Goal: Information Seeking & Learning: Learn about a topic

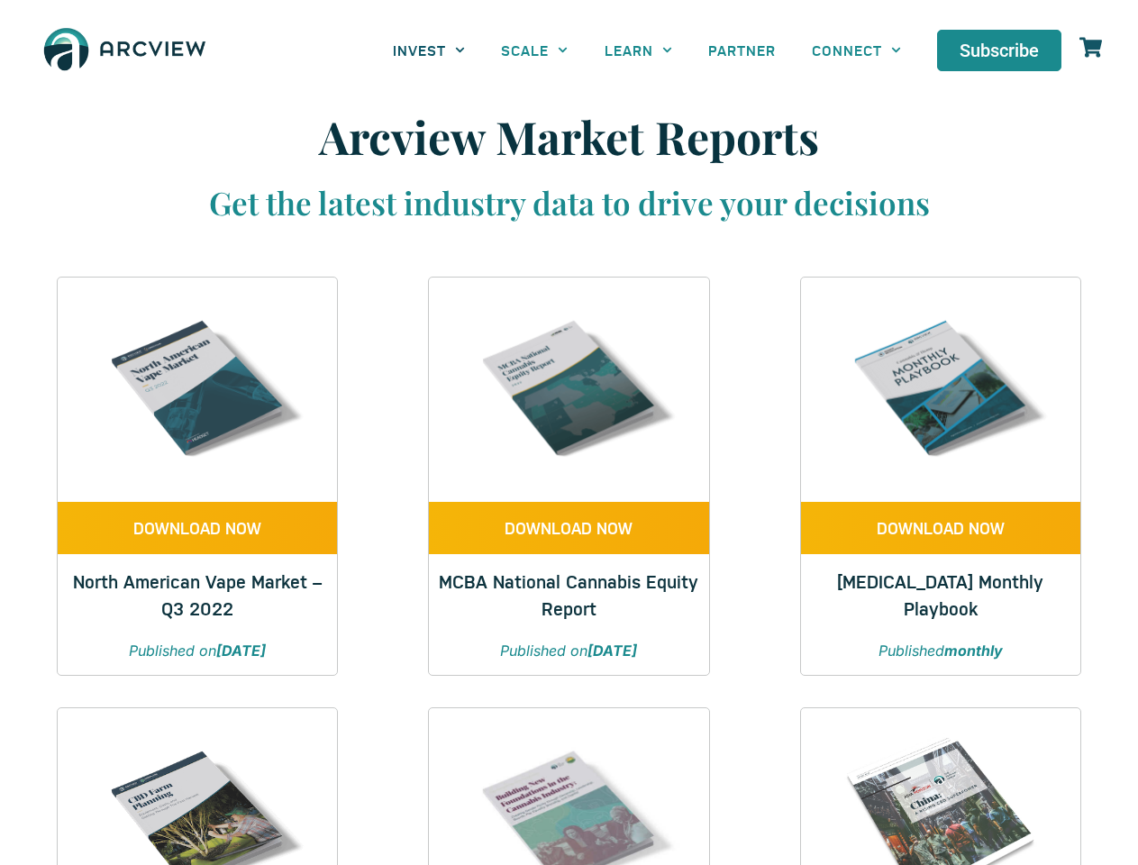
click at [429, 50] on link "INVEST" at bounding box center [429, 50] width 108 height 41
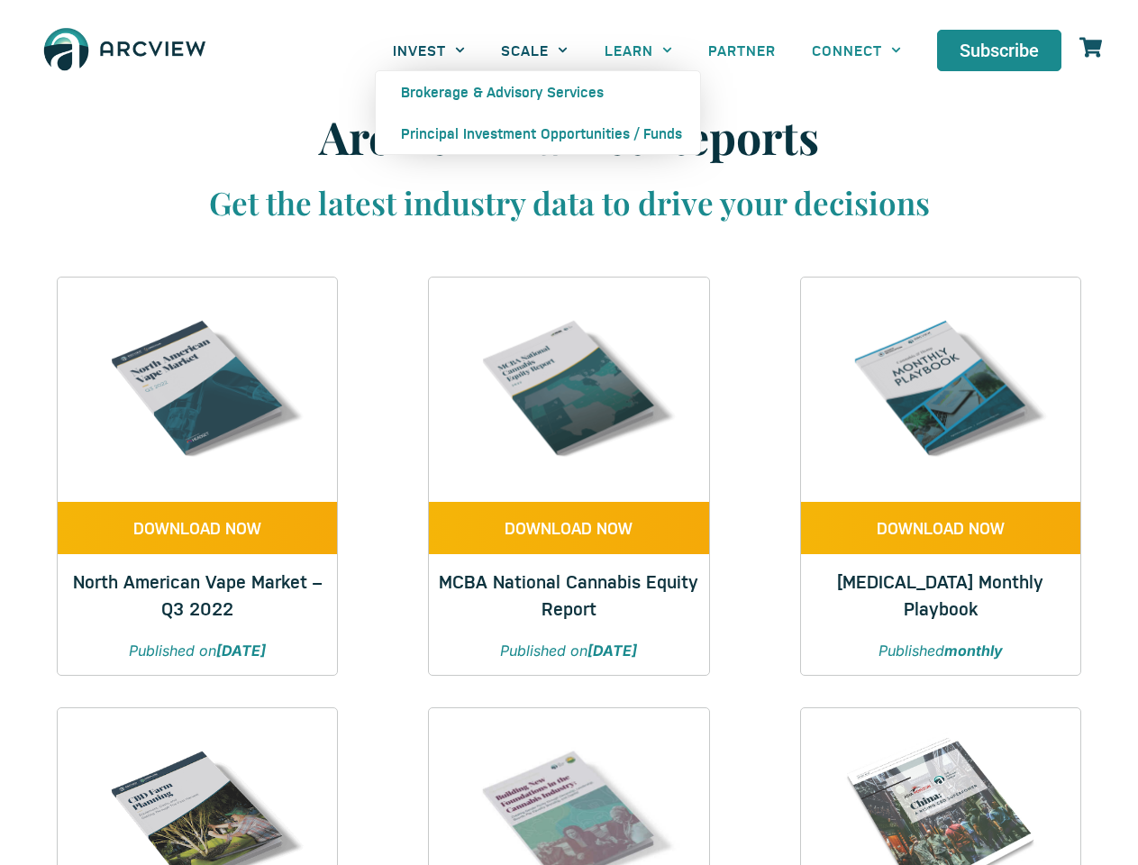
click at [534, 50] on link "SCALE" at bounding box center [534, 50] width 103 height 41
click at [638, 50] on link "LEARN" at bounding box center [639, 50] width 104 height 41
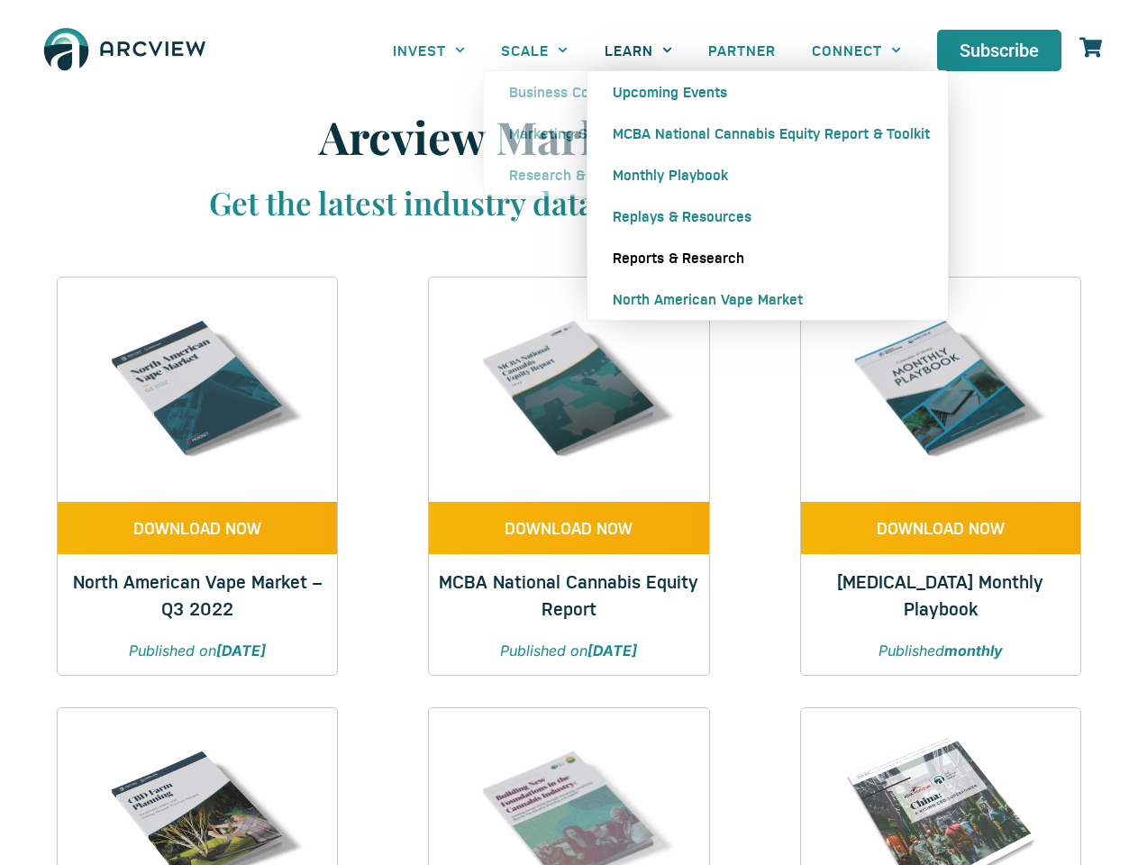
click at [856, 50] on link "CONNECT" at bounding box center [856, 50] width 125 height 41
